Goal: Check status: Check status

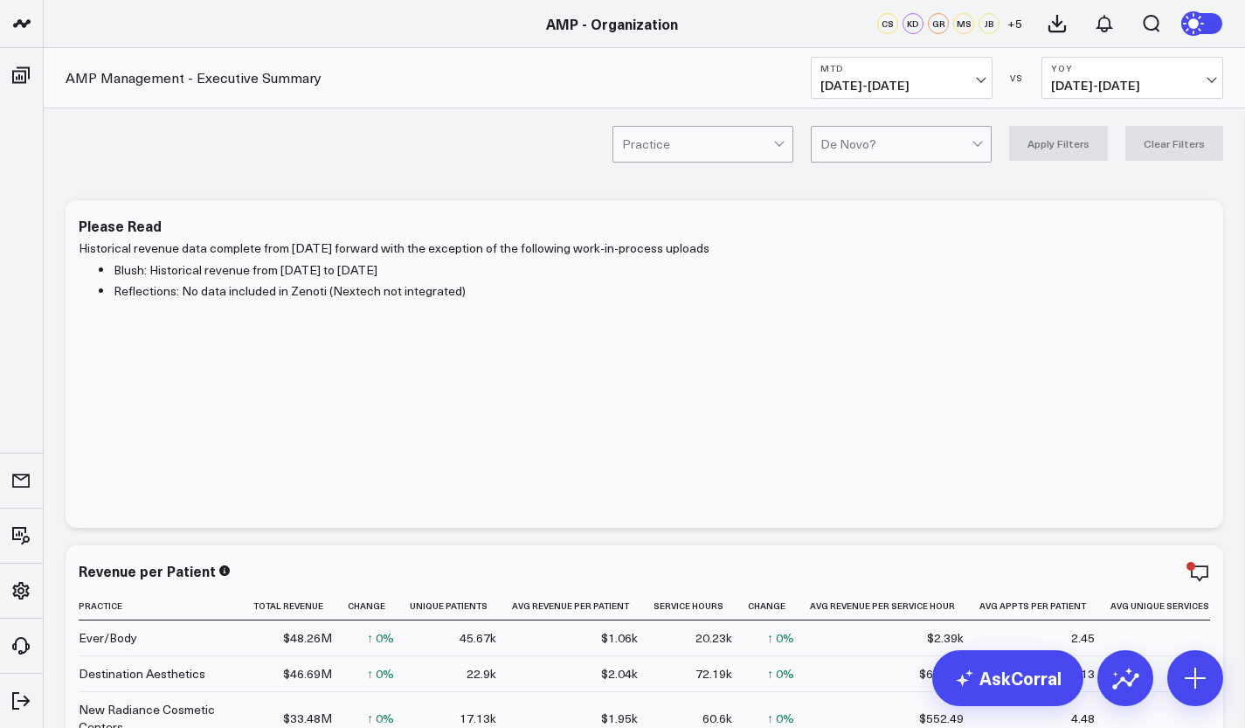
scroll to position [167, 0]
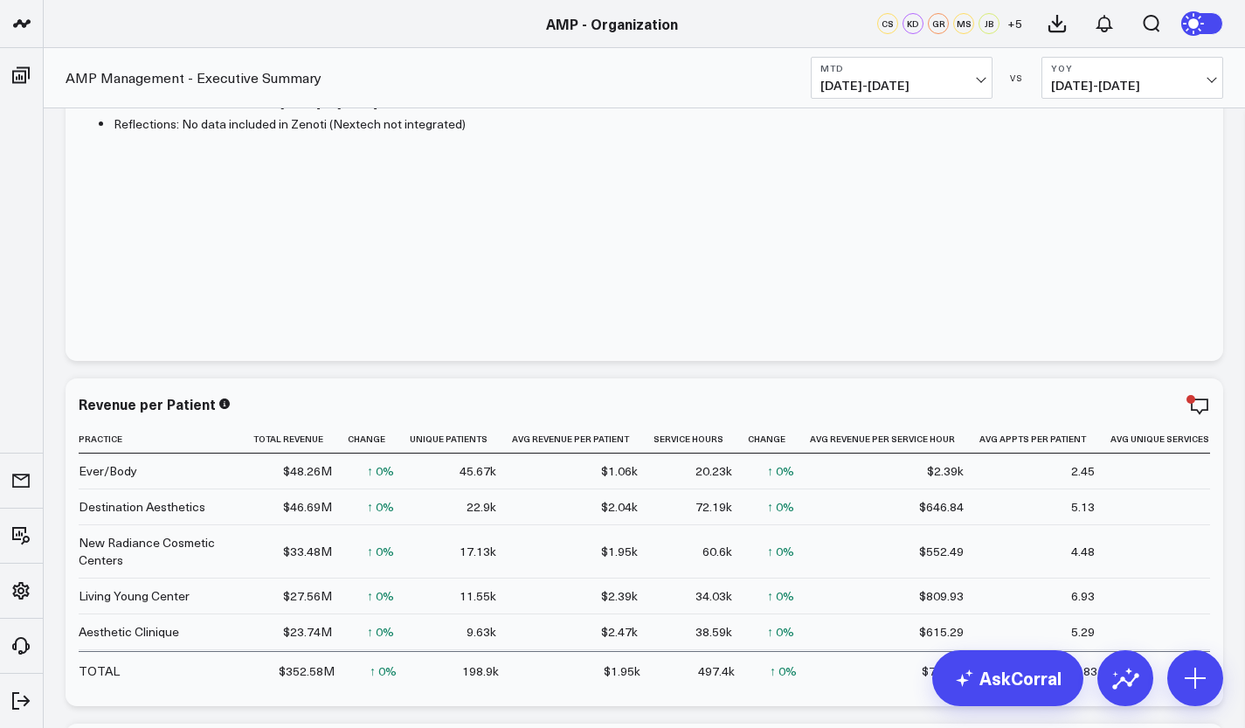
click at [1207, 79] on span "[DATE] - [DATE]" at bounding box center [1132, 86] width 163 height 14
click at [1145, 175] on link "YoY" at bounding box center [1132, 183] width 180 height 33
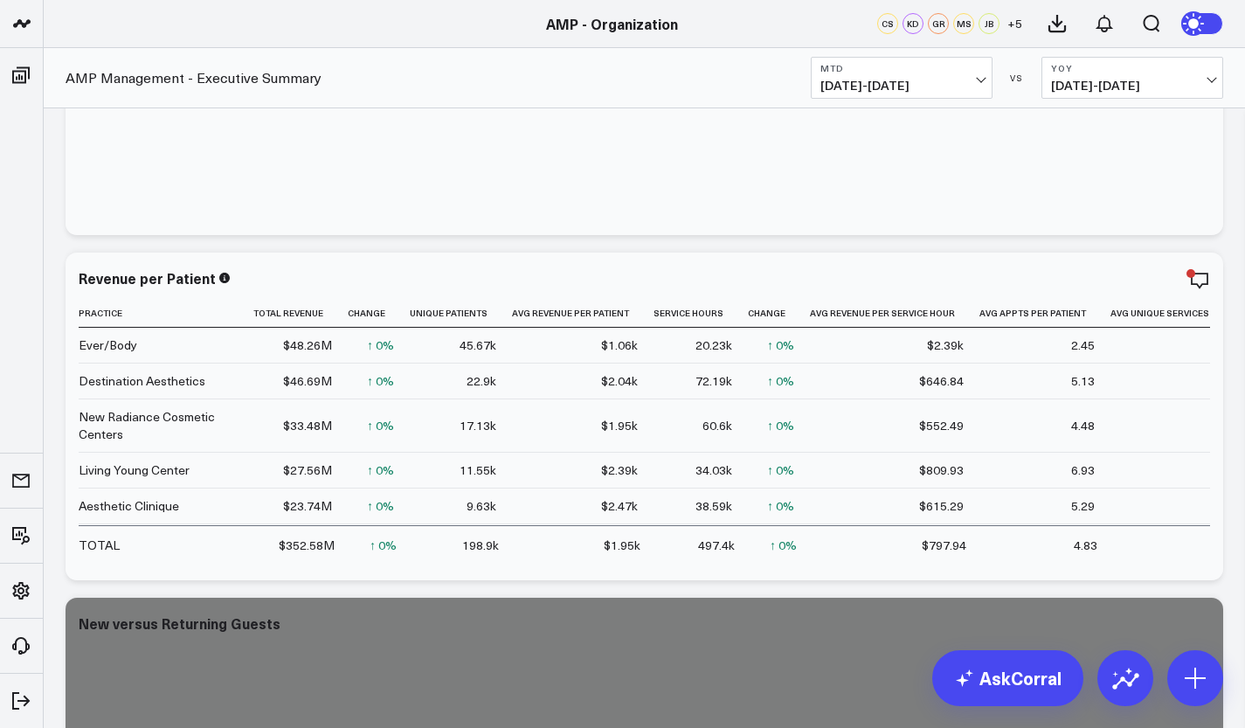
scroll to position [456, 0]
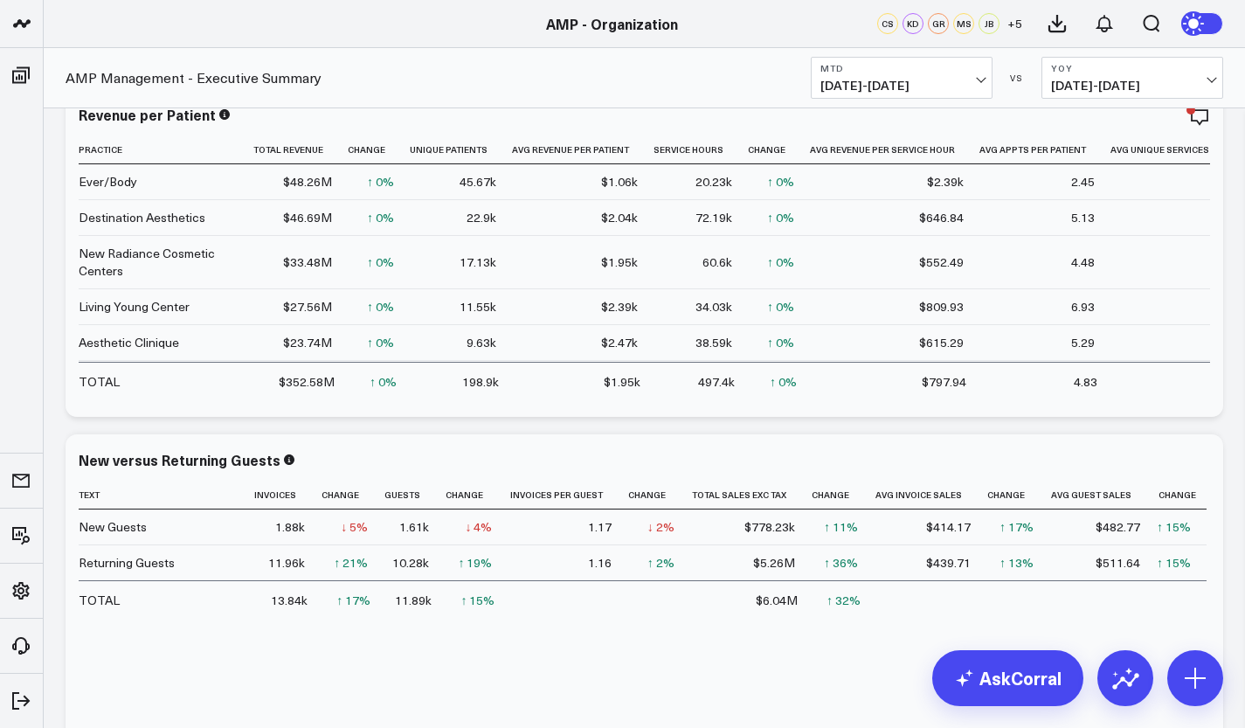
click at [1208, 79] on span "[DATE] - [DATE]" at bounding box center [1132, 86] width 163 height 14
click at [1098, 184] on link "YoY" at bounding box center [1132, 183] width 180 height 33
click at [979, 79] on span "[DATE] - [DATE]" at bounding box center [901, 86] width 163 height 14
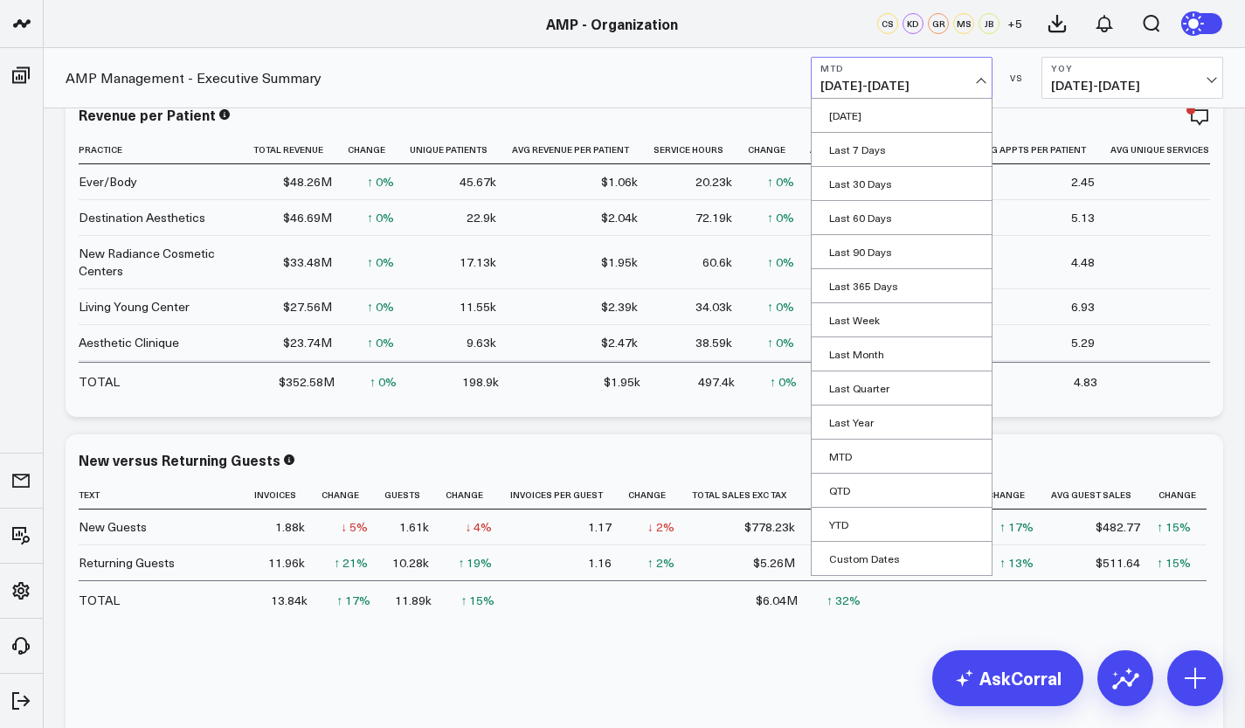
click at [873, 462] on link "MTD" at bounding box center [902, 455] width 180 height 33
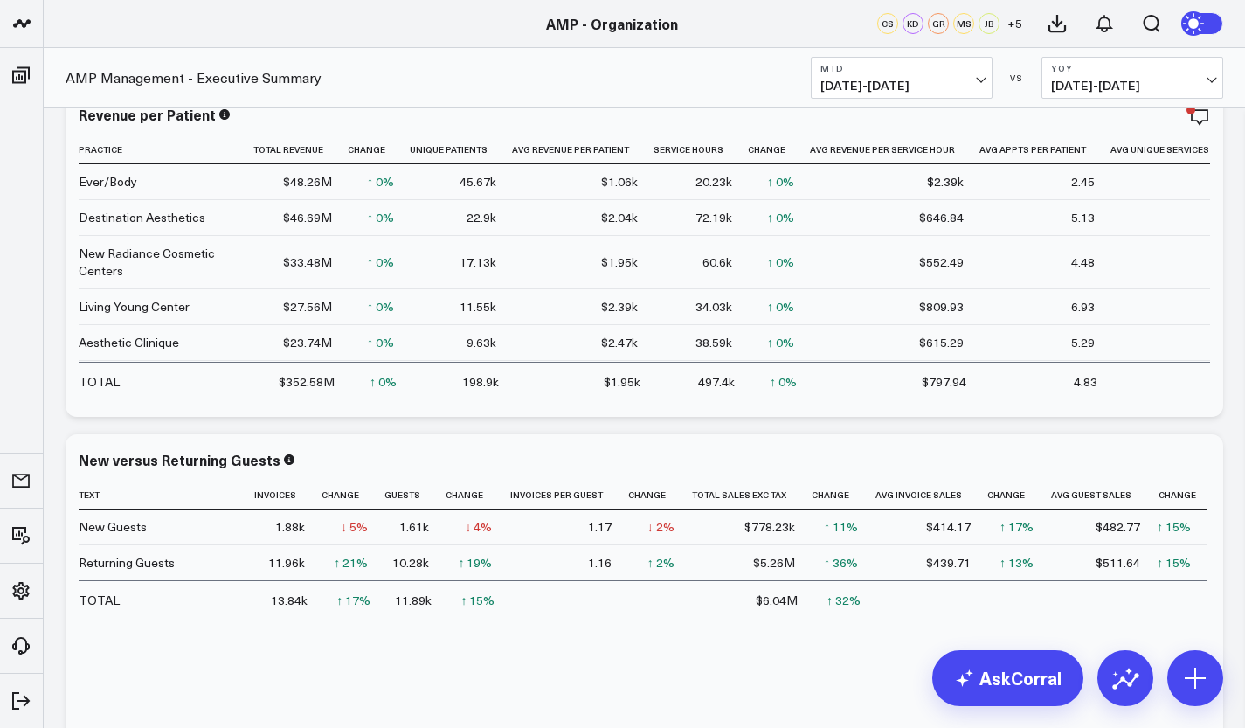
click at [1105, 76] on button "YoY [DATE] - [DATE]" at bounding box center [1132, 78] width 182 height 42
click at [1089, 252] on link "Custom Dates" at bounding box center [1132, 251] width 180 height 33
select select "8"
select select "2025"
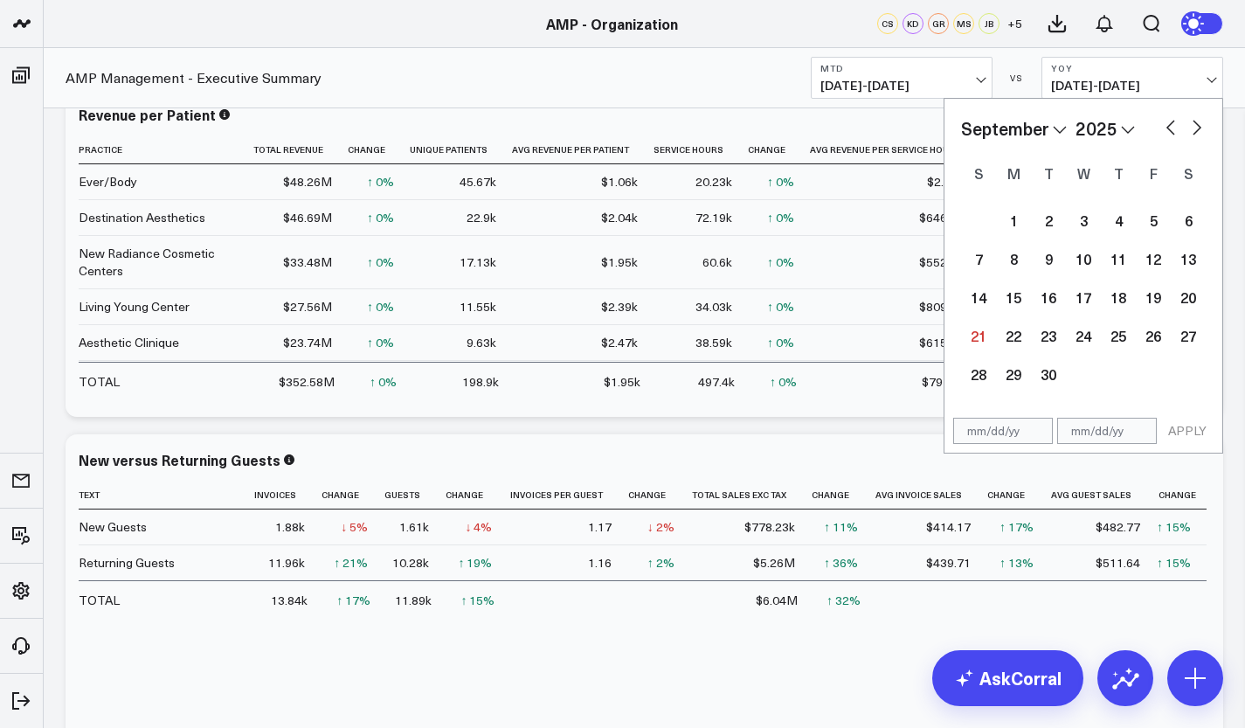
click at [1016, 211] on div "1" at bounding box center [1013, 220] width 35 height 35
type input "[DATE]"
select select "8"
select select "2025"
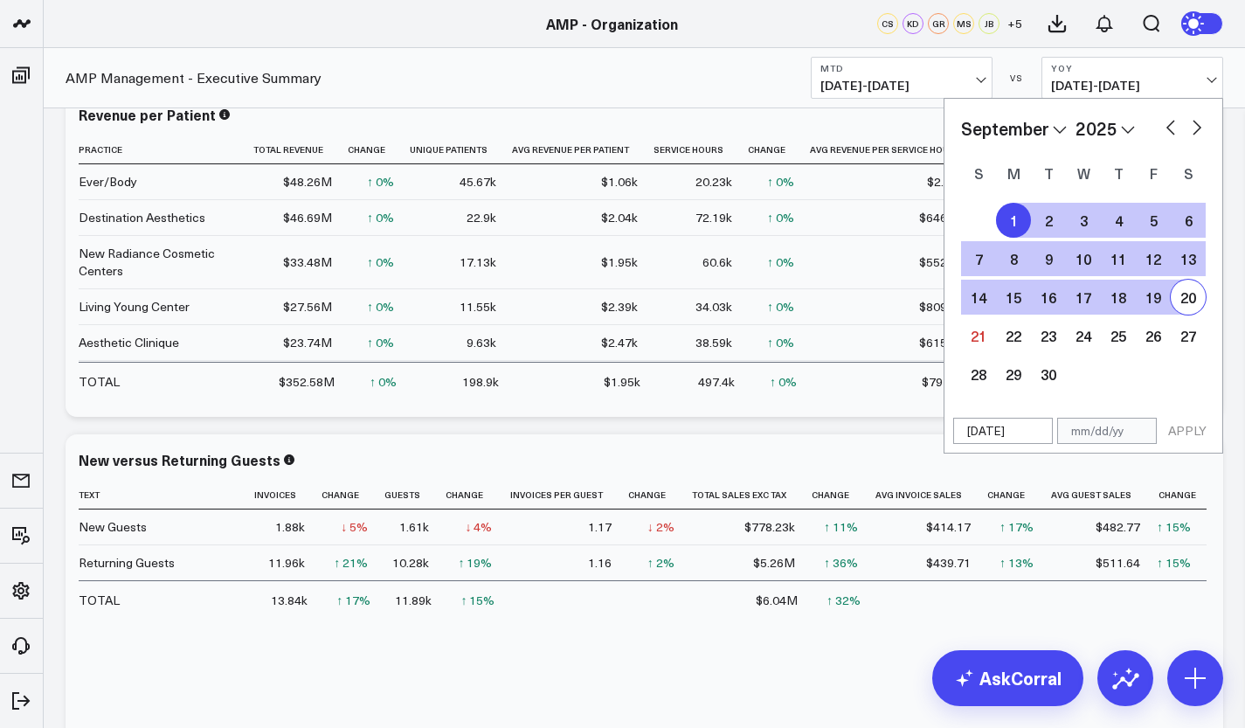
click at [1193, 301] on div "20" at bounding box center [1188, 297] width 35 height 35
type input "[DATE]"
select select "8"
select select "2025"
click at [1188, 433] on button "APPLY" at bounding box center [1187, 431] width 52 height 26
